Goal: Task Accomplishment & Management: Use online tool/utility

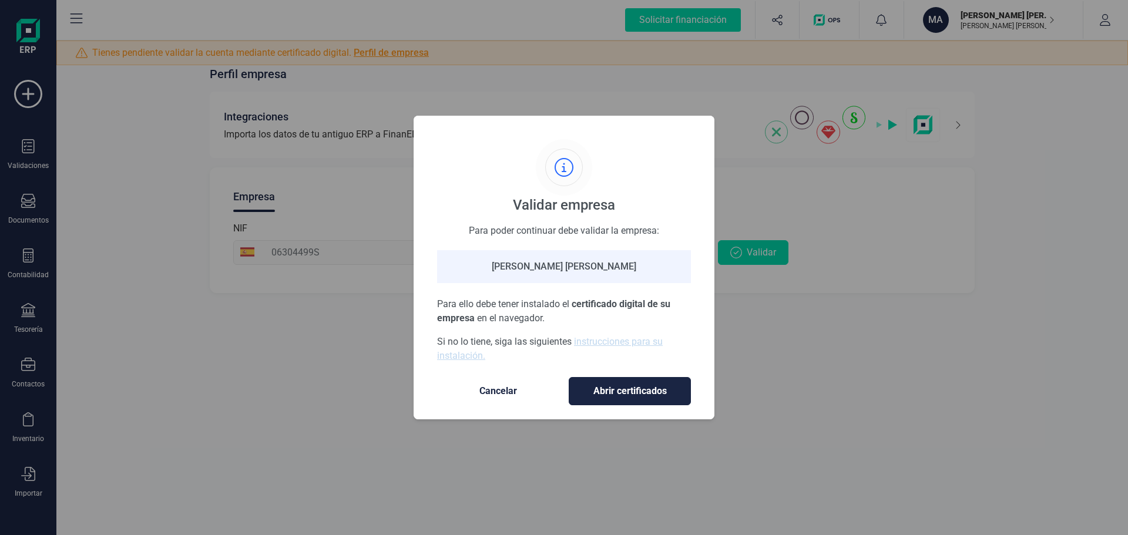
click at [501, 385] on span "Cancelar" at bounding box center [498, 391] width 99 height 14
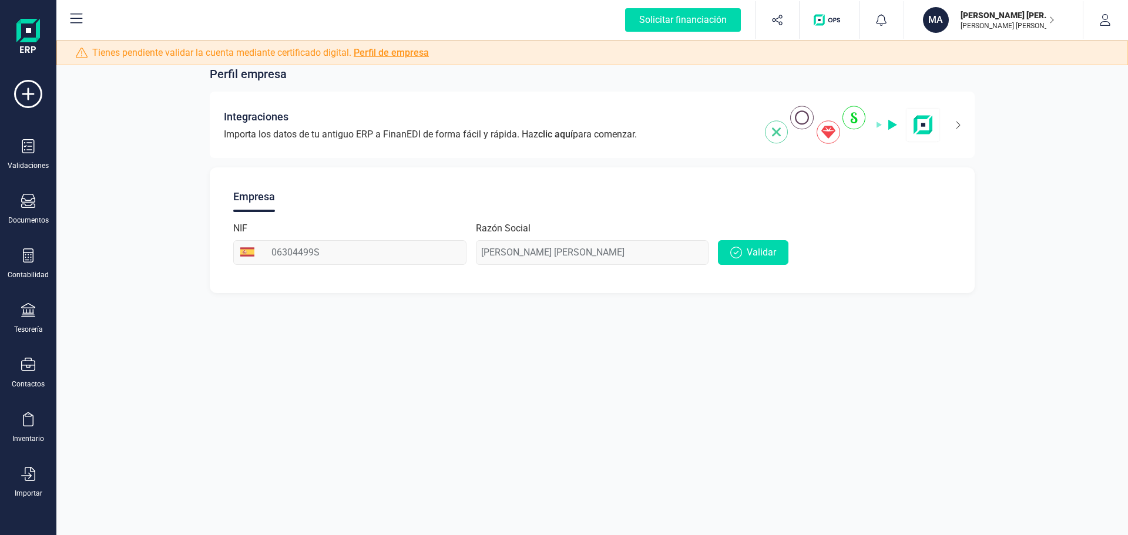
click at [1017, 27] on p "[PERSON_NAME] [PERSON_NAME]" at bounding box center [1008, 25] width 94 height 9
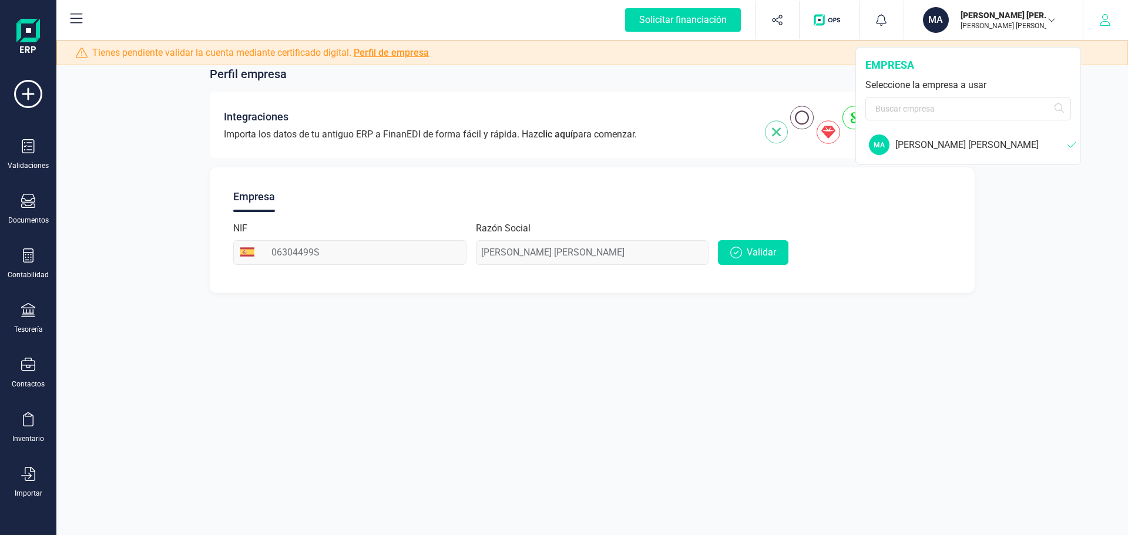
click at [1114, 19] on button "button" at bounding box center [1106, 20] width 44 height 38
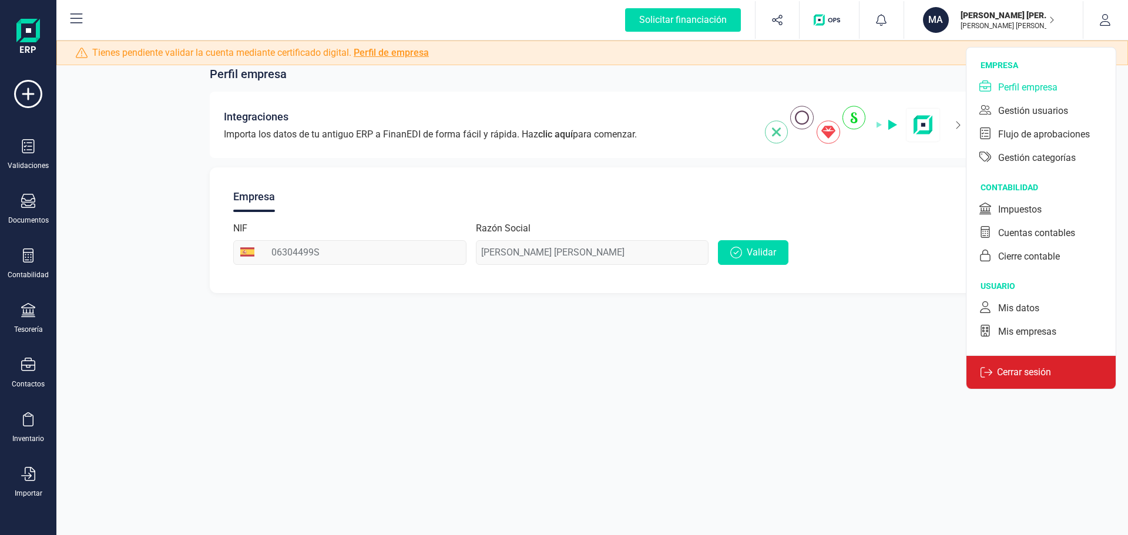
click at [1001, 375] on p "Cerrar sesión" at bounding box center [1023, 372] width 63 height 14
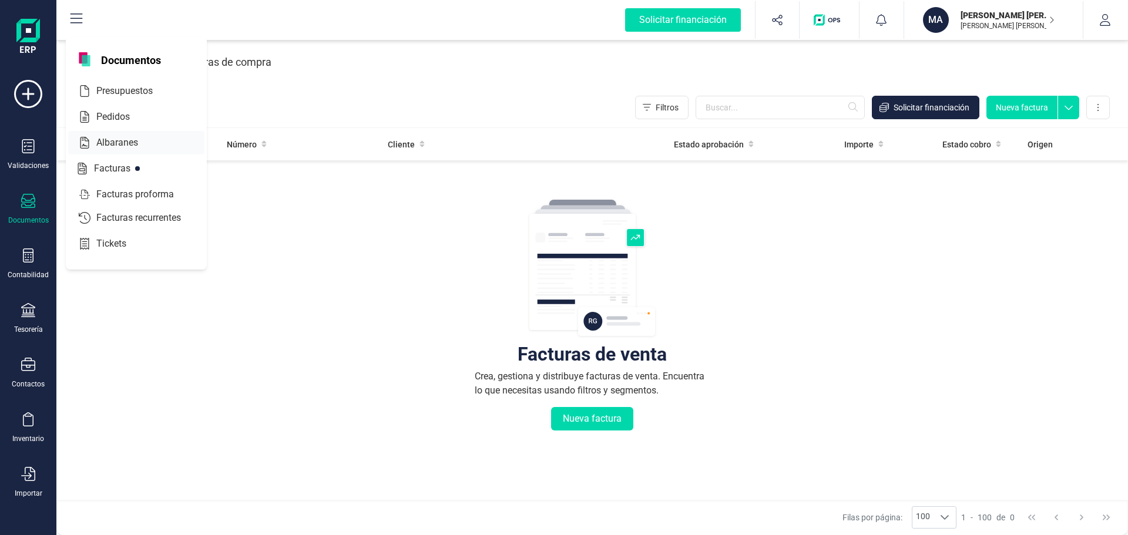
click at [106, 135] on div "Albaranes" at bounding box center [136, 143] width 136 height 24
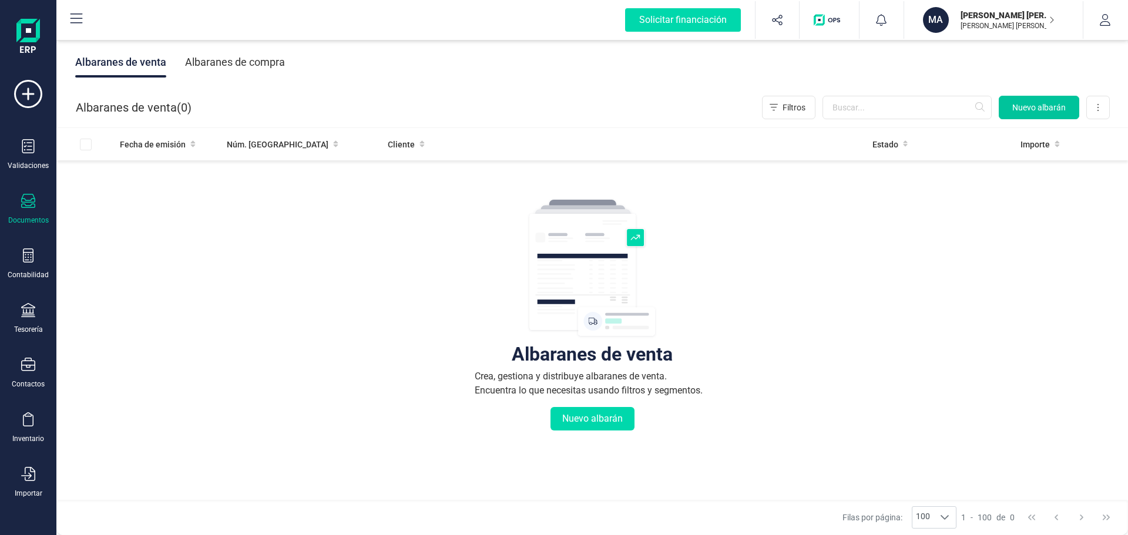
click at [1048, 105] on span "Nuevo albarán" at bounding box center [1038, 108] width 53 height 12
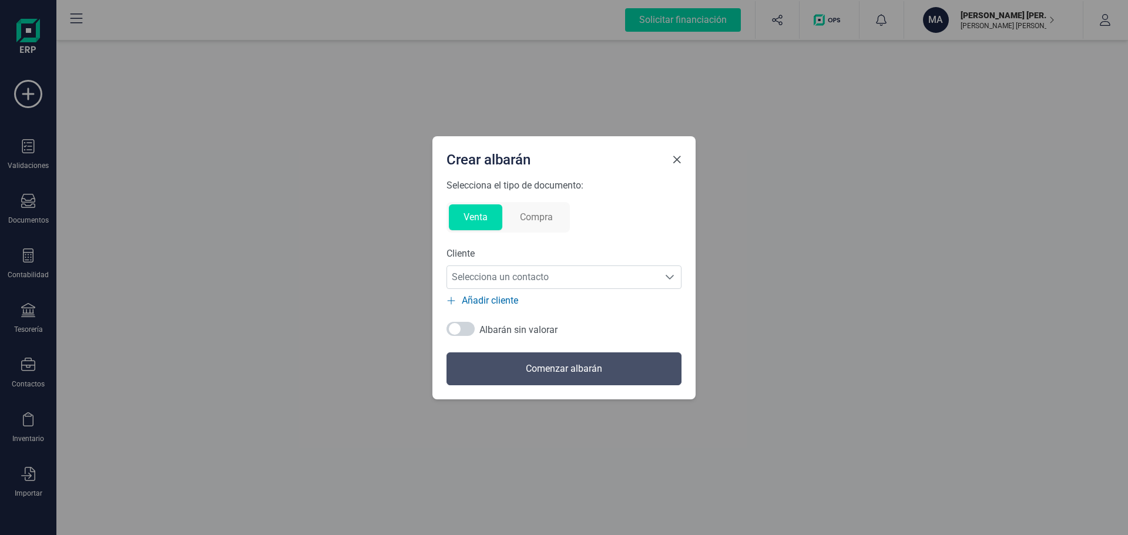
click at [680, 162] on span "Close" at bounding box center [676, 159] width 9 height 9
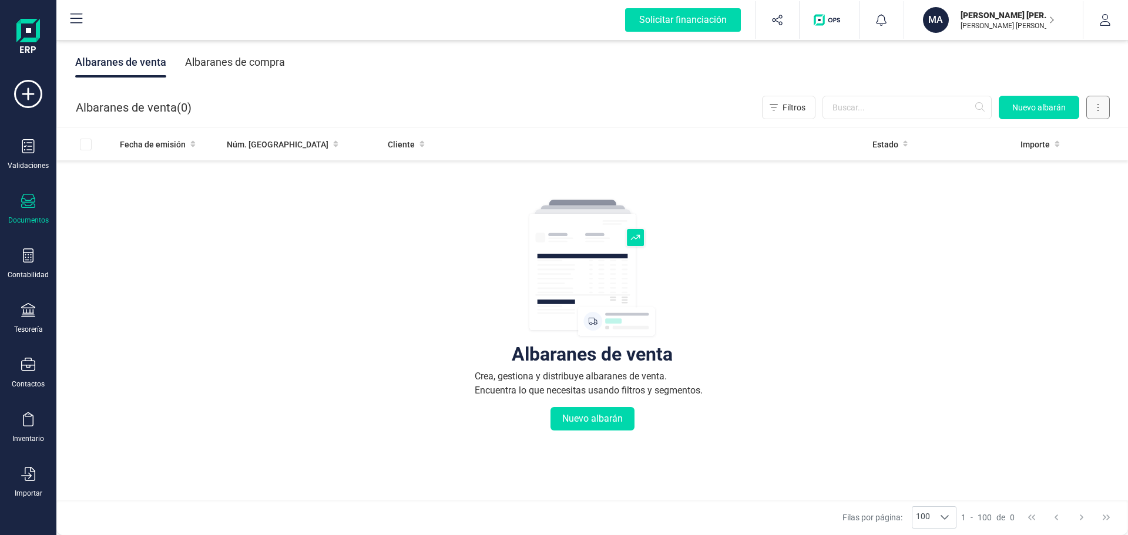
click at [1096, 101] on button at bounding box center [1098, 108] width 24 height 24
click at [1077, 137] on span "Exportar" at bounding box center [1084, 136] width 32 height 12
click at [83, 146] on div at bounding box center [95, 145] width 31 height 12
click at [31, 101] on icon at bounding box center [28, 94] width 28 height 28
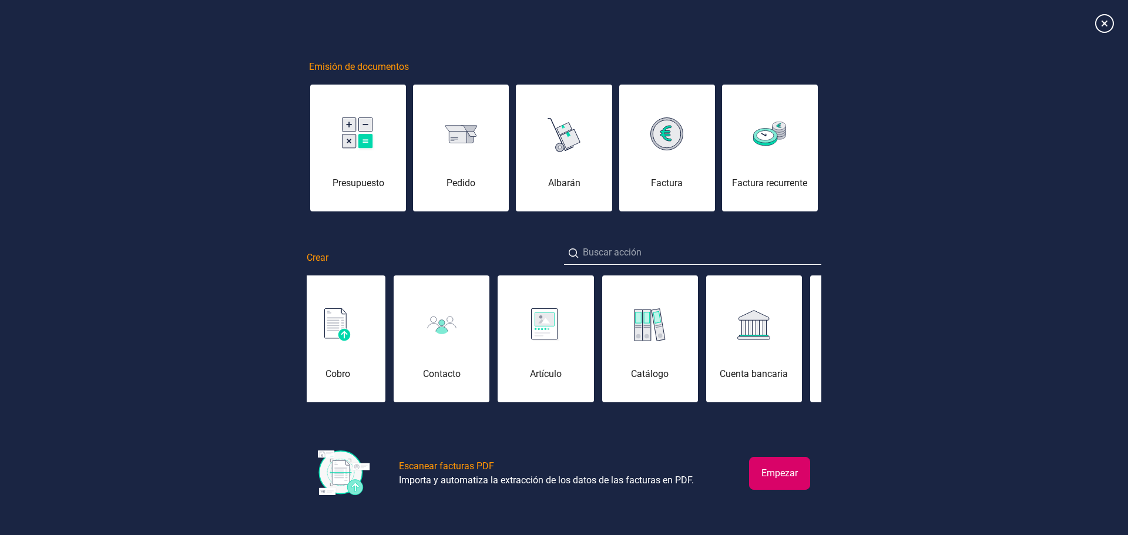
scroll to position [0, 69]
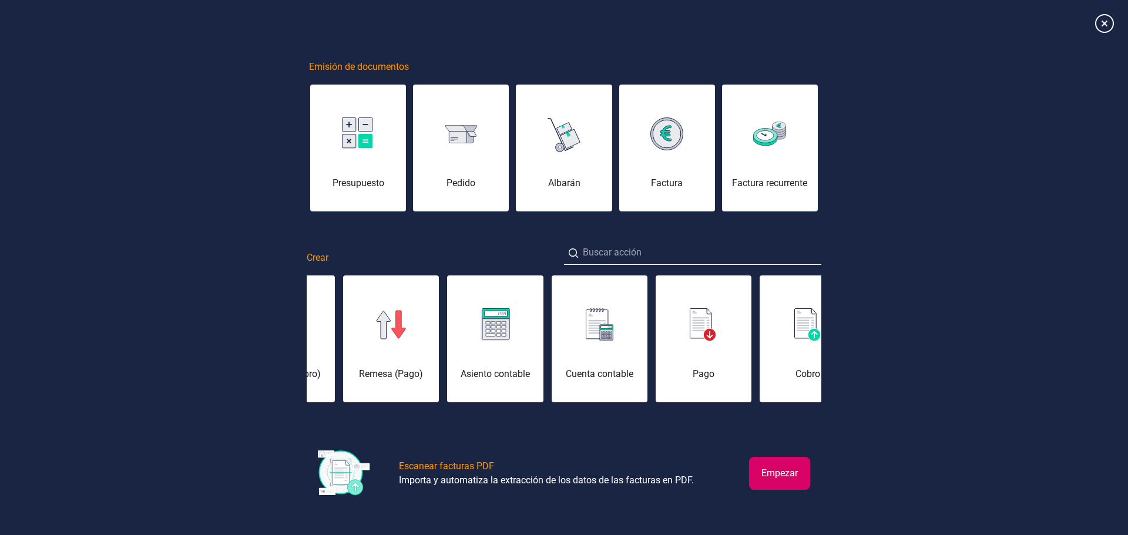
click at [902, 336] on div "Emisión de documentos Presupuesto [PERSON_NAME] Factura Factura recurrente Crea…" at bounding box center [564, 268] width 1128 height 528
